Goal: Transaction & Acquisition: Purchase product/service

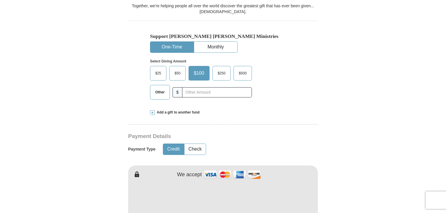
scroll to position [166, 0]
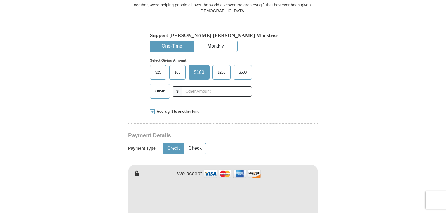
click at [158, 90] on span "Other" at bounding box center [159, 91] width 15 height 9
click at [0, 0] on input "Other" at bounding box center [0, 0] width 0 height 0
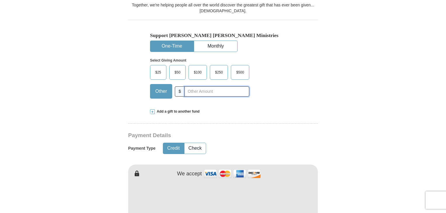
click at [201, 89] on input "text" at bounding box center [216, 91] width 65 height 10
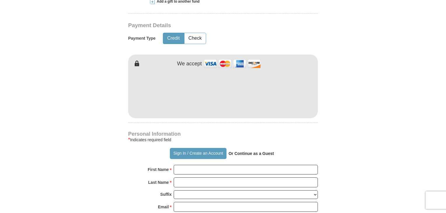
scroll to position [277, 0]
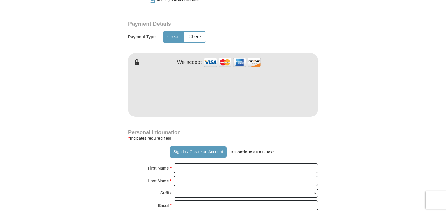
type input "10.00"
click at [352, 80] on form "Already have an account? Sign in for faster giving. Don't have an account? Crea…" at bounding box center [223, 104] width 333 height 716
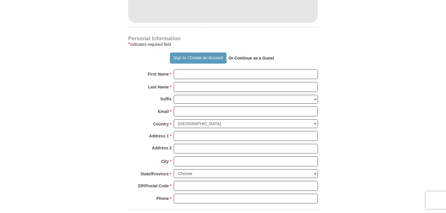
scroll to position [373, 0]
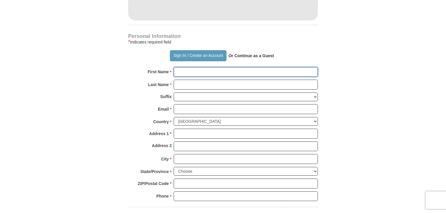
click at [199, 69] on input "First Name *" at bounding box center [246, 72] width 144 height 10
type input "Olympia"
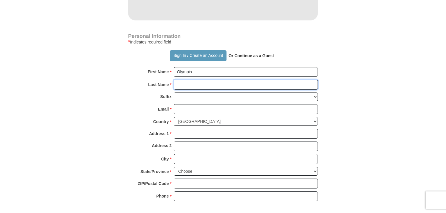
click at [187, 85] on input "Last Name *" at bounding box center [246, 85] width 144 height 10
type input "White"
click at [381, 104] on form "Already have an account? Sign in for faster giving. Don't have an account? Crea…" at bounding box center [223, 8] width 333 height 716
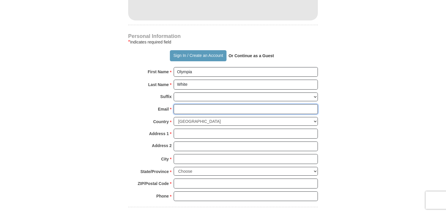
click at [191, 107] on input "Email *" at bounding box center [246, 109] width 144 height 10
type input "[EMAIL_ADDRESS][DOMAIN_NAME]"
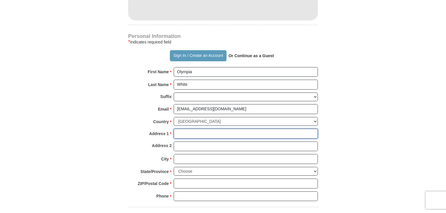
type input "[STREET_ADDRESS]"
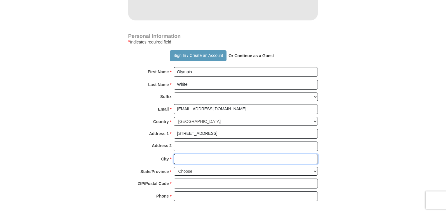
type input "Orlando"
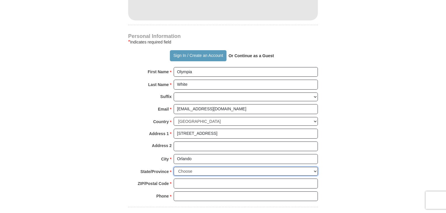
select select "FL"
type input "32818"
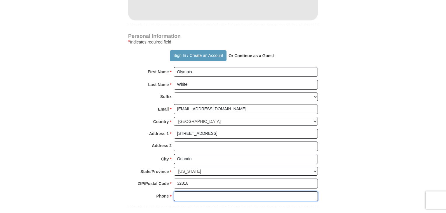
type input "4072854650"
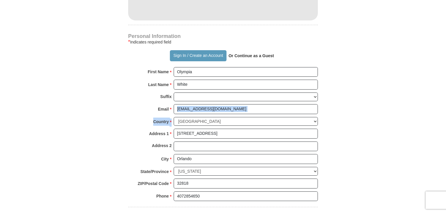
drag, startPoint x: 446, startPoint y: 104, endPoint x: 437, endPoint y: 127, distance: 23.6
click at [437, 127] on body "Sign In Already have an account? Sign in for faster giving. Don't have an accou…" at bounding box center [223, 186] width 446 height 1118
click at [427, 116] on body "Sign In Already have an account? Sign in for faster giving. Don't have an accou…" at bounding box center [223, 186] width 446 height 1118
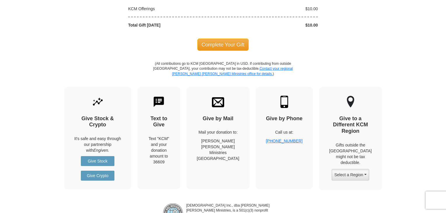
scroll to position [612, 0]
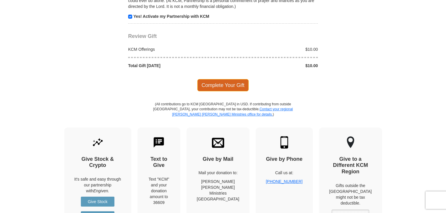
click at [227, 83] on span "Complete Your Gift" at bounding box center [223, 85] width 52 height 12
